Goal: Task Accomplishment & Management: Use online tool/utility

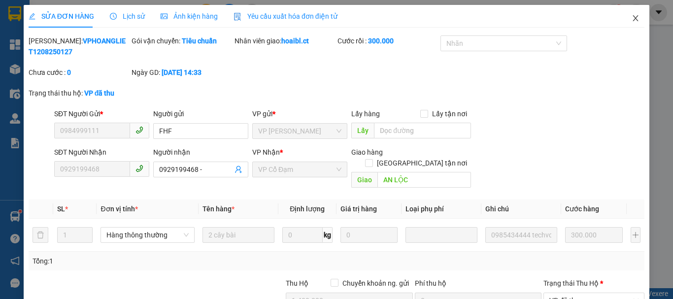
click at [633, 20] on icon "close" at bounding box center [635, 18] width 5 height 6
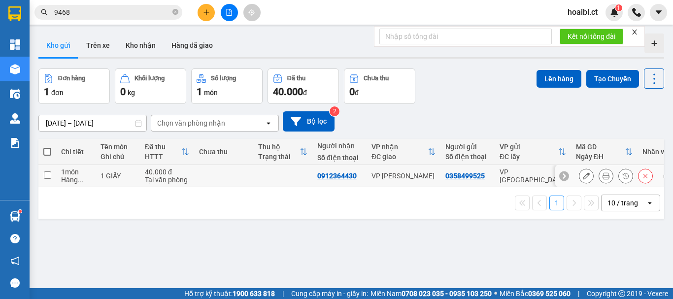
click at [47, 179] on td at bounding box center [47, 176] width 18 height 22
checkbox input "true"
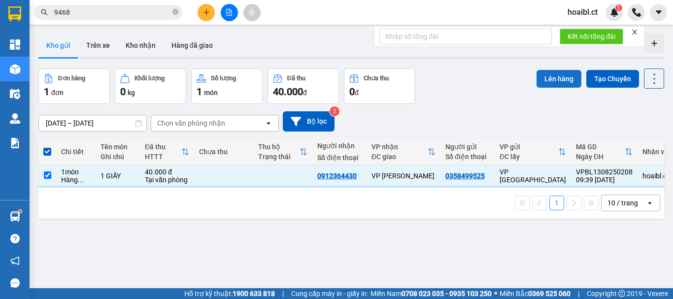
click at [548, 78] on button "Lên hàng" at bounding box center [559, 79] width 45 height 18
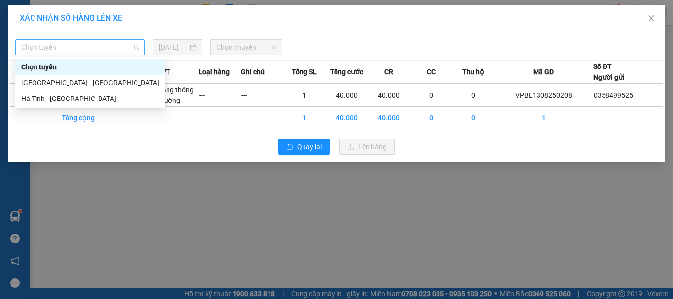
click at [111, 52] on span "Chọn tuyến" at bounding box center [80, 47] width 118 height 15
click at [77, 98] on div "Hà Tĩnh - [GEOGRAPHIC_DATA]" at bounding box center [90, 98] width 138 height 11
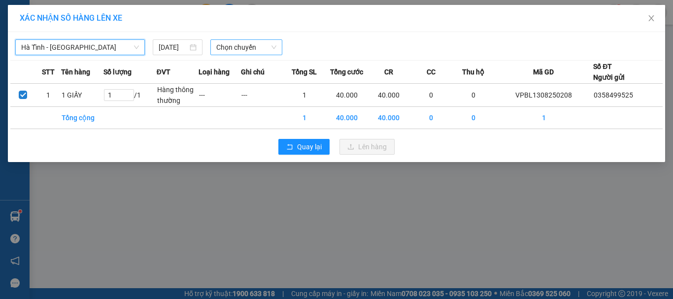
click at [258, 44] on span "Chọn chuyến" at bounding box center [246, 47] width 61 height 15
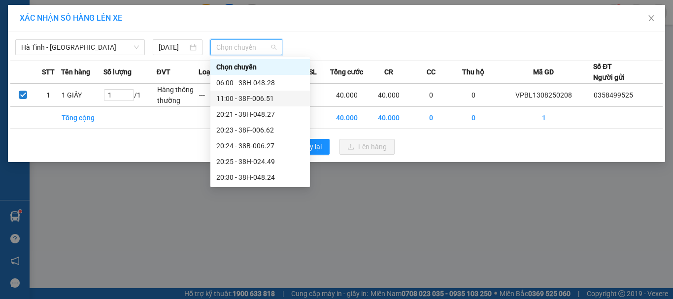
click at [262, 96] on div "11:00 - 38F-006.51" at bounding box center [260, 98] width 88 height 11
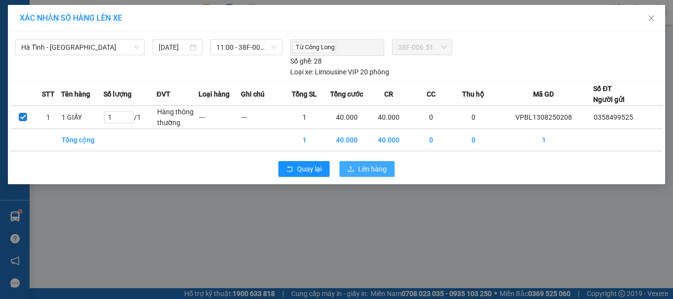
click at [383, 169] on span "Lên hàng" at bounding box center [372, 169] width 29 height 11
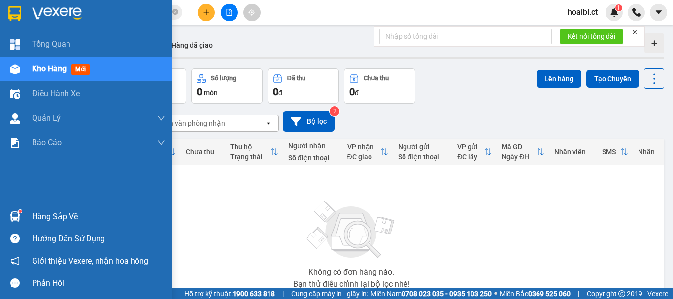
click at [19, 69] on img at bounding box center [15, 69] width 10 height 10
click at [37, 69] on span "Kho hàng" at bounding box center [49, 68] width 35 height 9
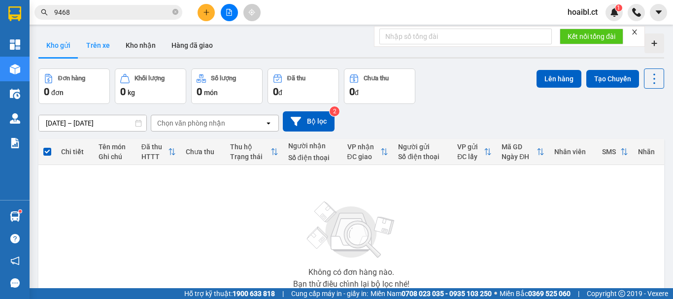
click at [106, 45] on button "Trên xe" at bounding box center [97, 46] width 39 height 24
